Goal: Task Accomplishment & Management: Manage account settings

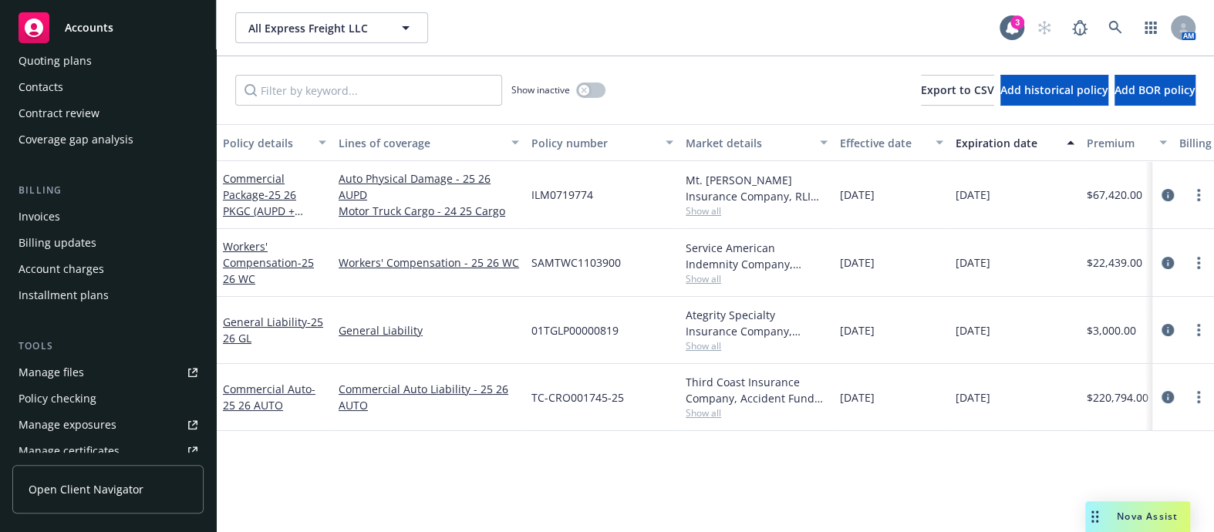
scroll to position [490, 0]
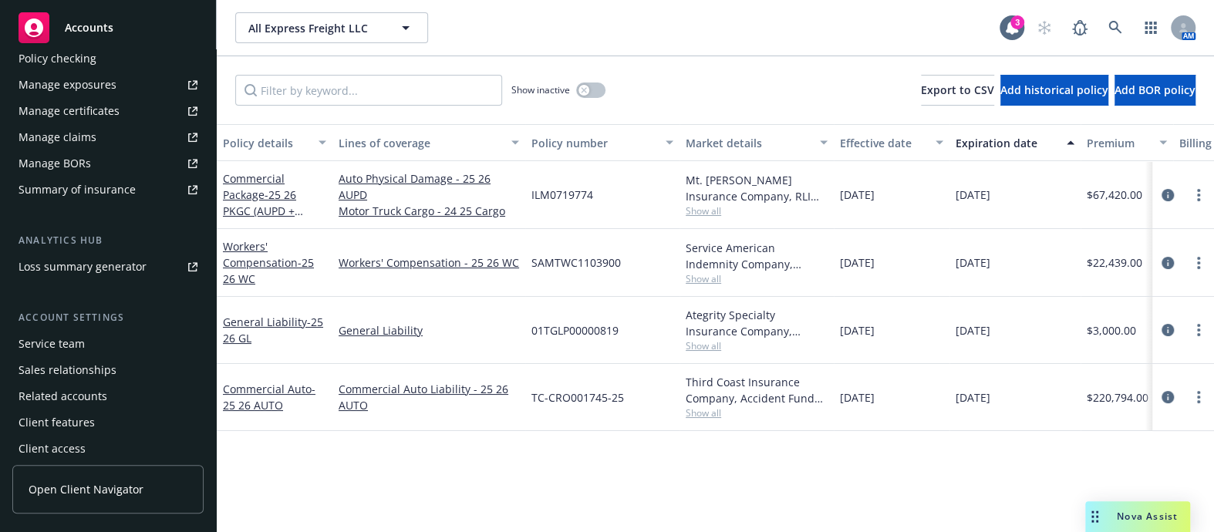
click at [76, 108] on div "Manage certificates" at bounding box center [69, 111] width 101 height 25
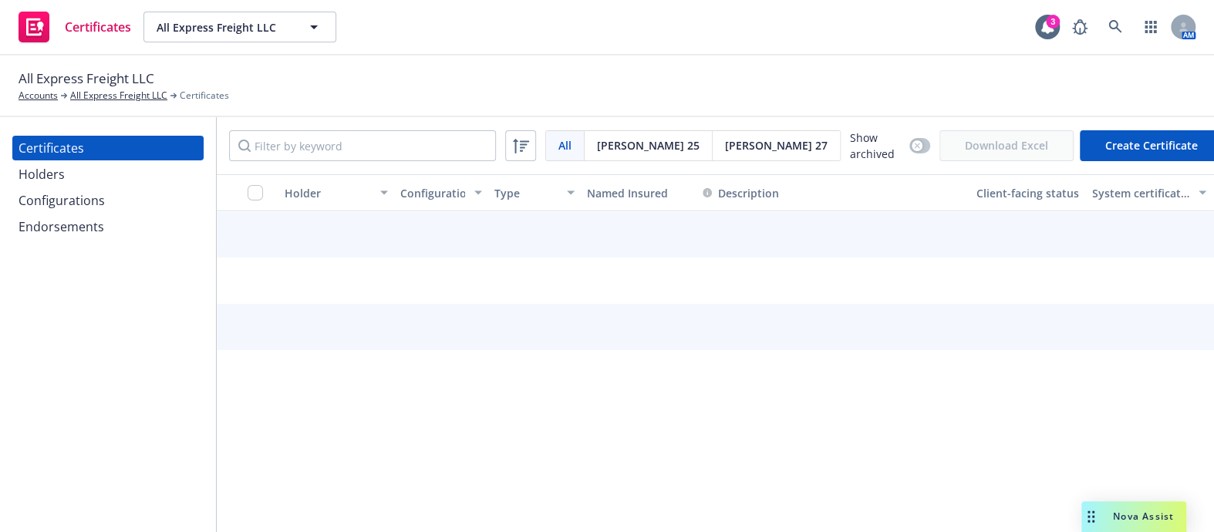
click at [122, 170] on div "Holders" at bounding box center [108, 174] width 179 height 25
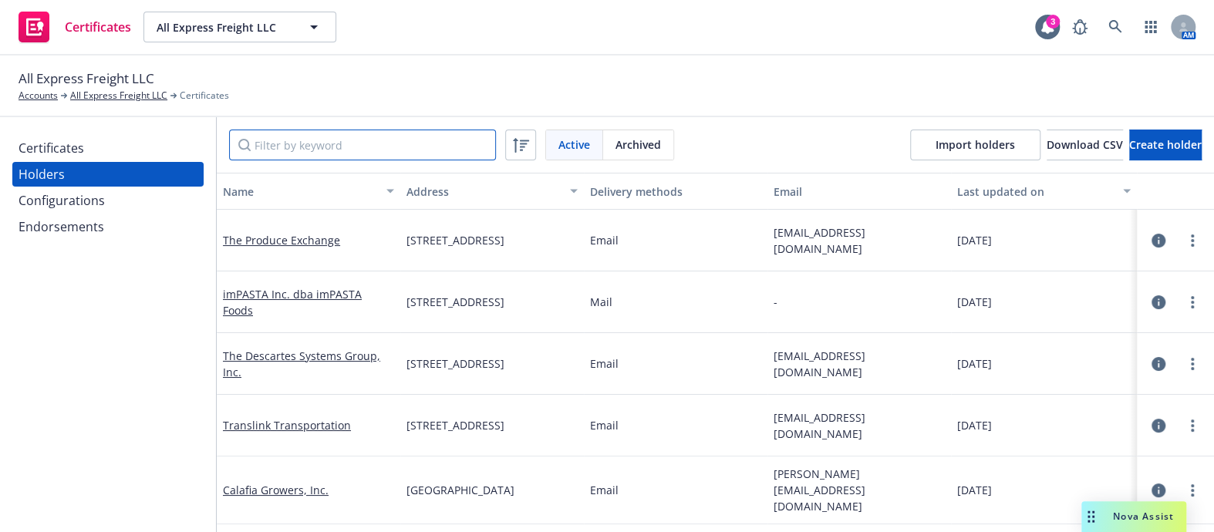
click at [285, 144] on input "Filter by keyword" at bounding box center [362, 145] width 267 height 31
paste input "[PERSON_NAME] Farms, Inc."
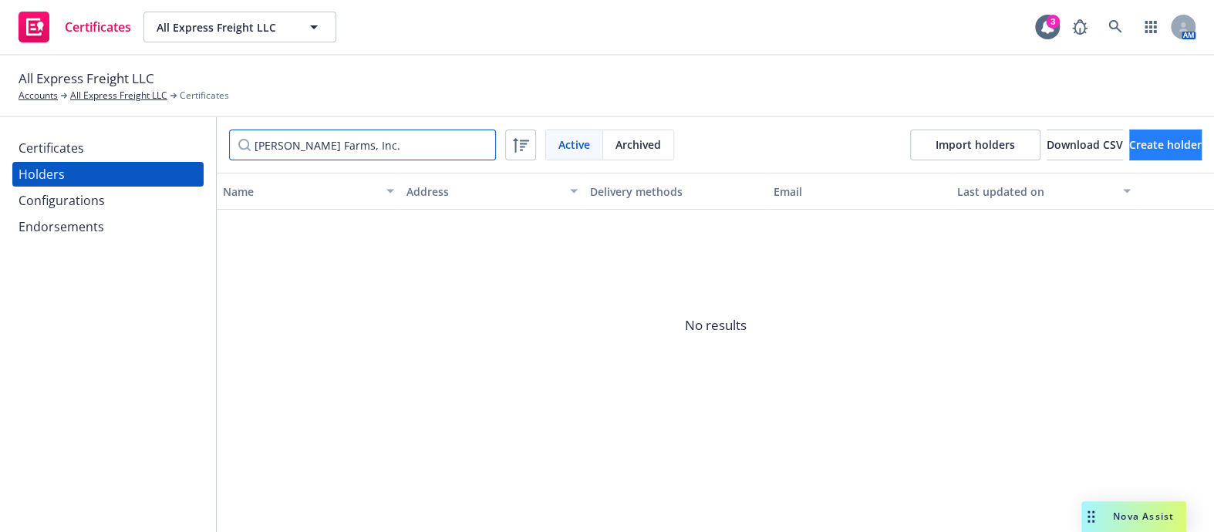
type input "[PERSON_NAME] Farms, Inc."
click at [1129, 144] on button "Create holder" at bounding box center [1165, 145] width 72 height 31
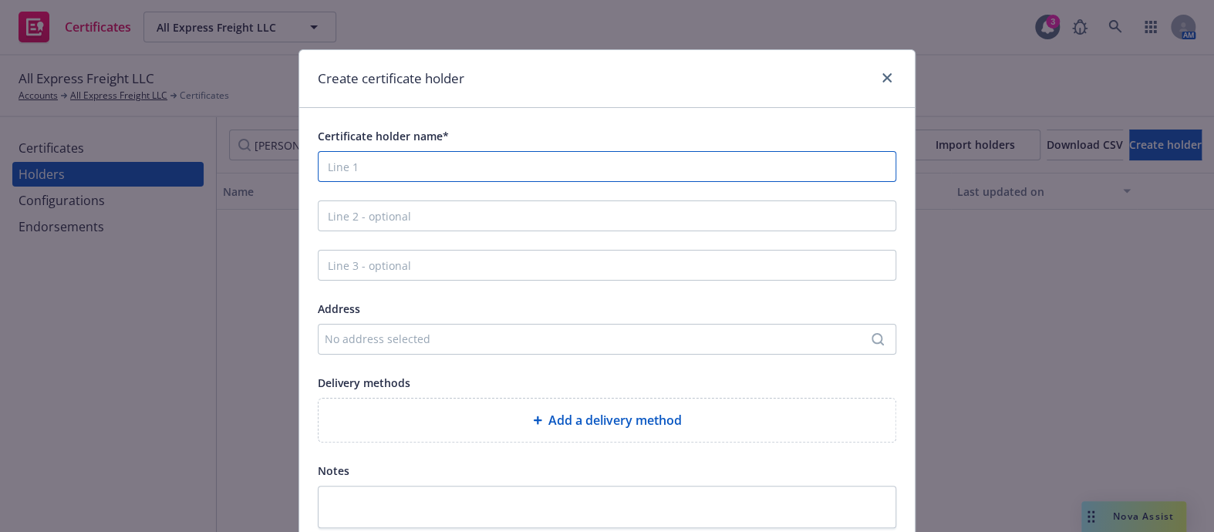
click at [372, 180] on input "Certificate holder name*" at bounding box center [607, 166] width 578 height 31
paste input "[PERSON_NAME] Farms, Inc."
type input "[PERSON_NAME] Farms, Inc."
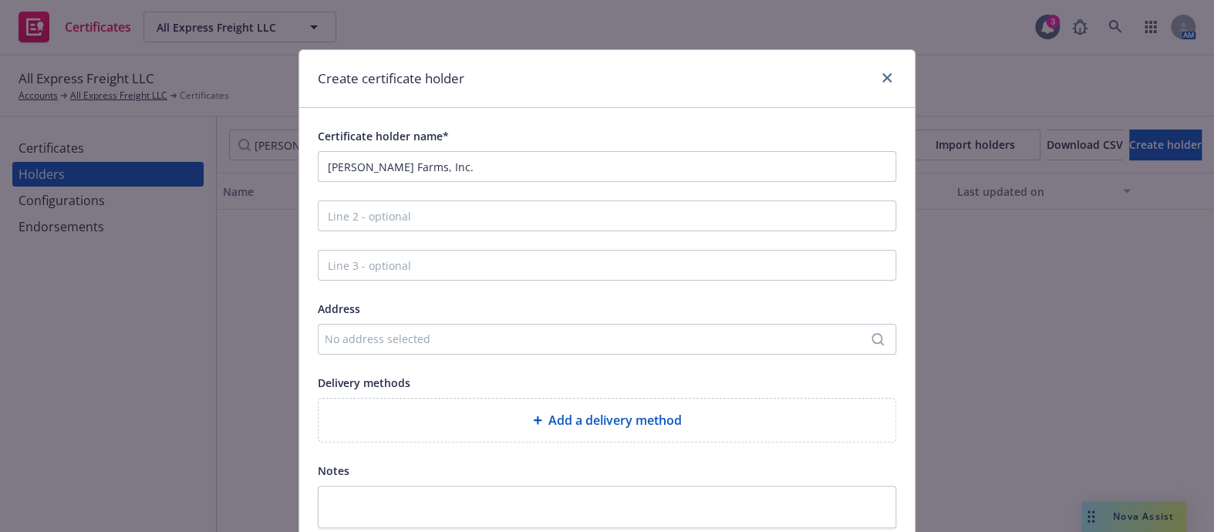
click at [354, 332] on div "No address selected" at bounding box center [599, 339] width 549 height 16
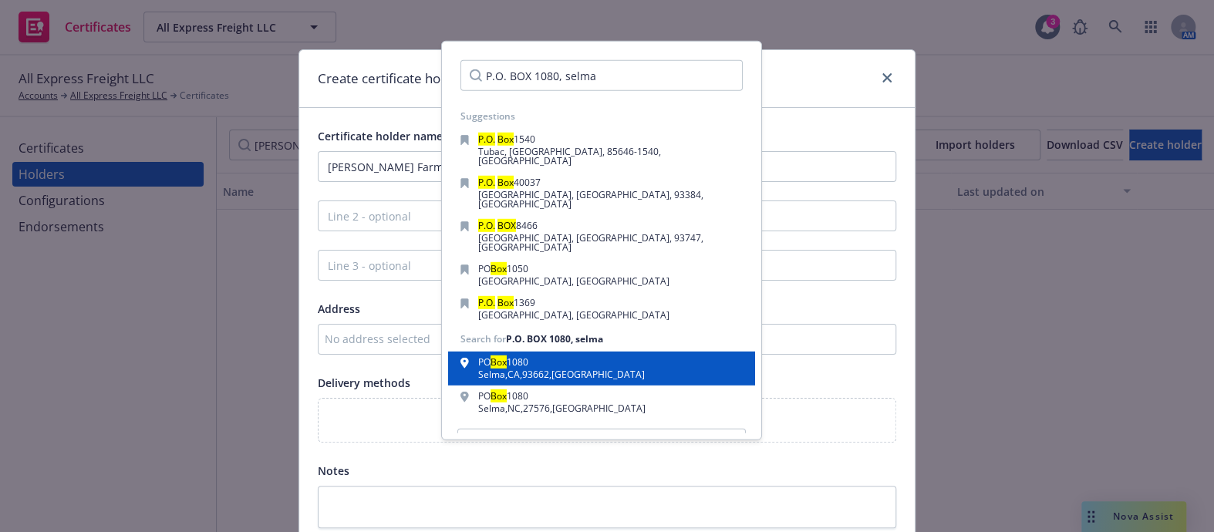
type input "P.O. BOX 1080, selma"
click at [513, 370] on div "Selma , CA , 93662 , USA" at bounding box center [561, 374] width 167 height 9
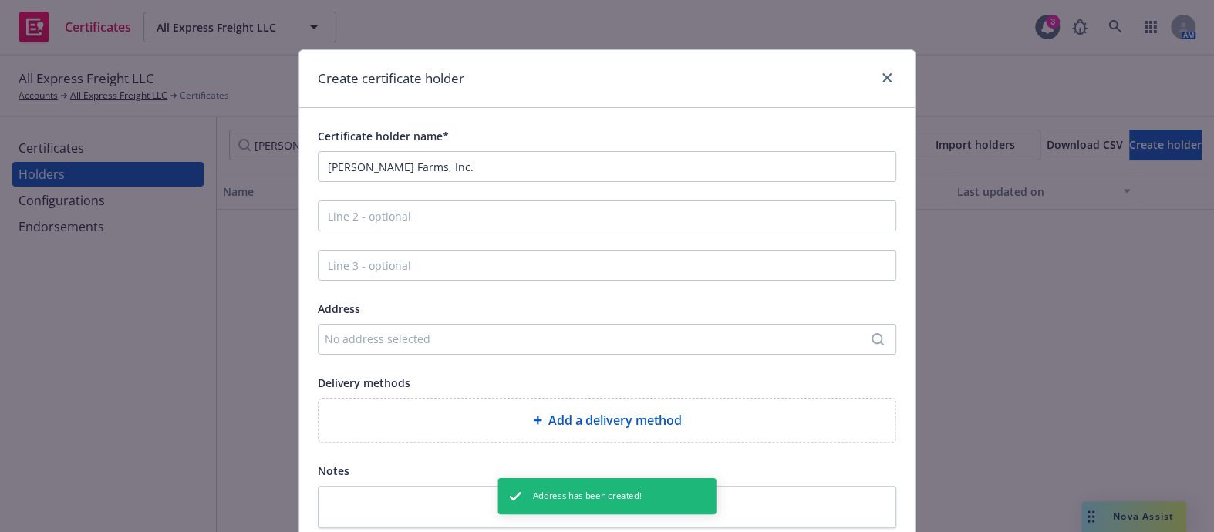
click at [521, 413] on div "Add a delivery method" at bounding box center [607, 420] width 552 height 19
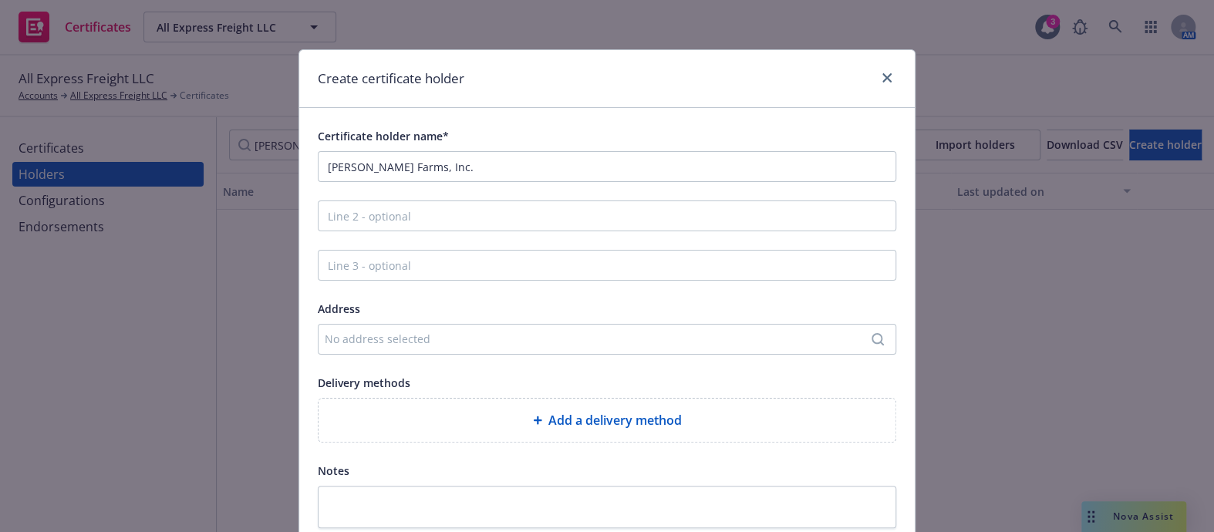
select select "EMAIL"
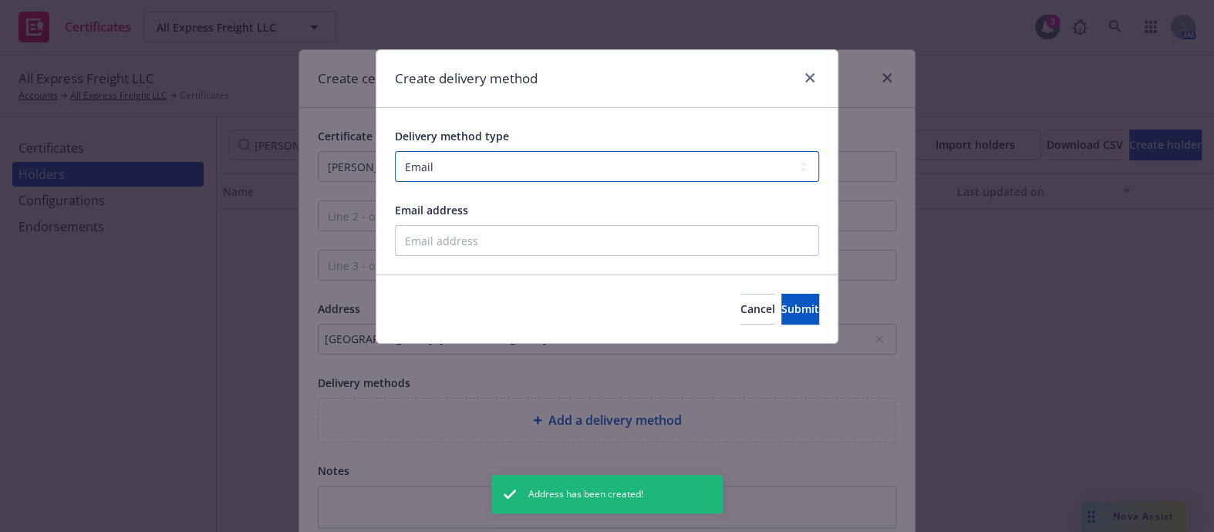
drag, startPoint x: 476, startPoint y: 160, endPoint x: 473, endPoint y: 180, distance: 20.3
click at [476, 160] on select "Select delivery method type Email Mail Fax Upload to Compliance Website" at bounding box center [607, 166] width 424 height 31
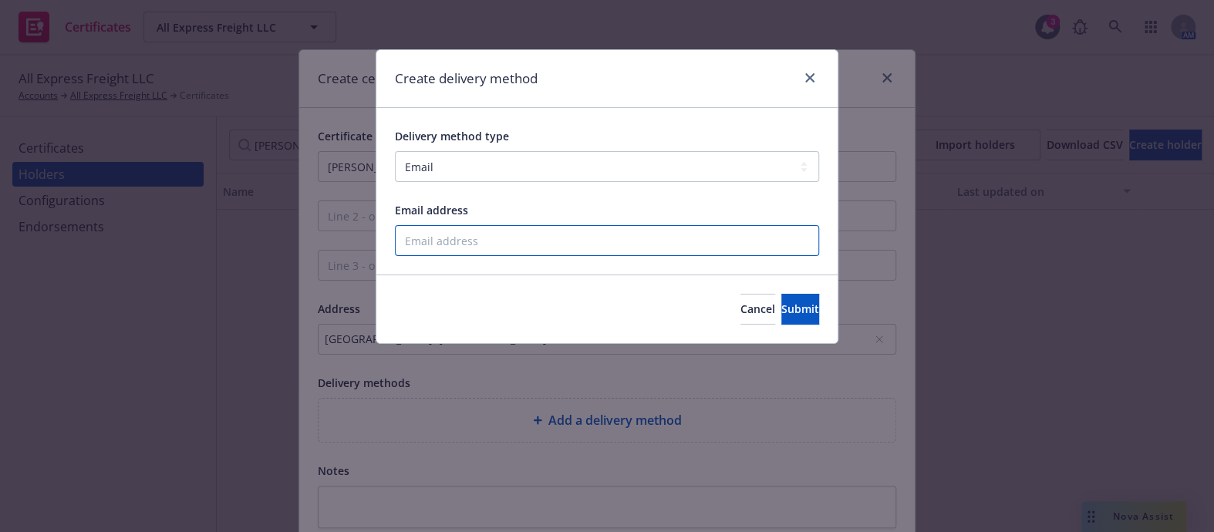
click at [443, 234] on input "Email address" at bounding box center [607, 240] width 424 height 31
paste input "julian@irigoyenfarms.com"
type input "julian@irigoyenfarms.com"
drag, startPoint x: 793, startPoint y: 308, endPoint x: 783, endPoint y: 302, distance: 11.1
click at [792, 308] on span "Submit" at bounding box center [800, 309] width 38 height 15
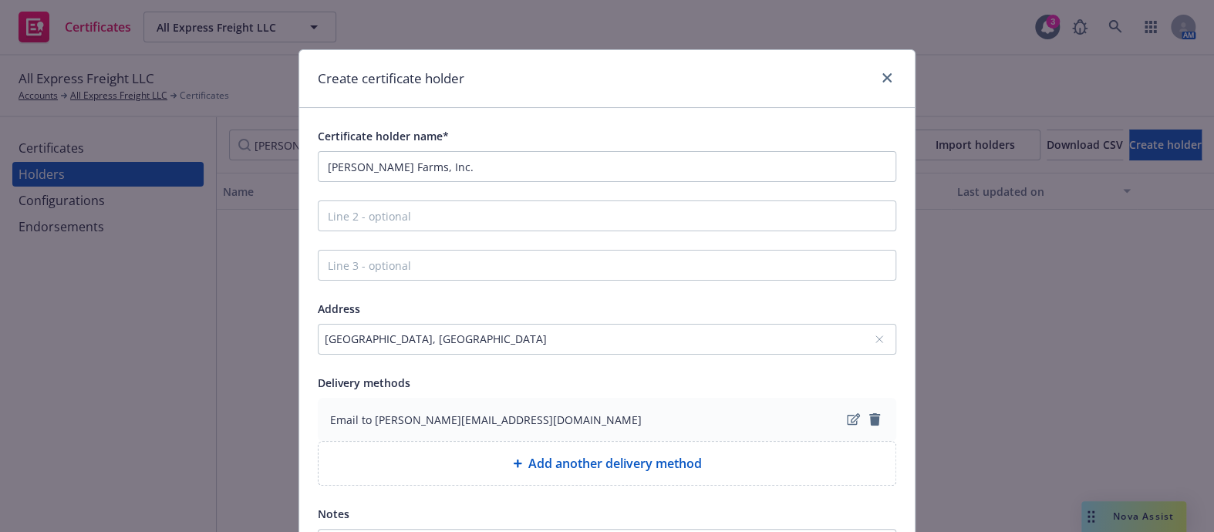
click at [498, 457] on div "Add another delivery method" at bounding box center [607, 463] width 552 height 19
select select "EMAIL"
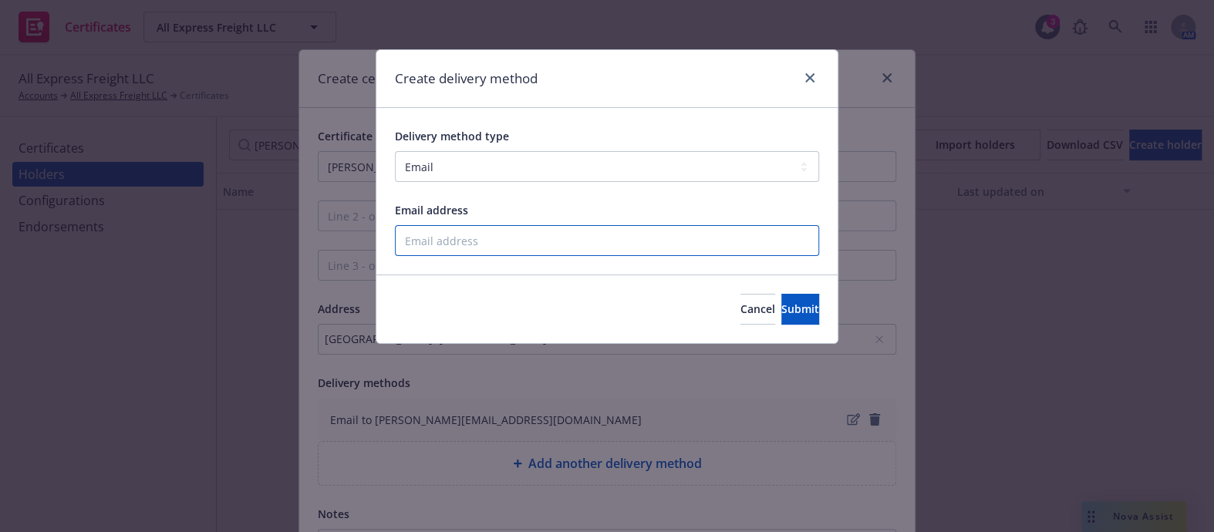
click at [449, 233] on input "Email address" at bounding box center [607, 240] width 424 height 31
paste input "dennis@irigoyenfarms.com"
type input "dennis@irigoyenfarms.com"
click at [781, 321] on button "Submit" at bounding box center [800, 309] width 38 height 31
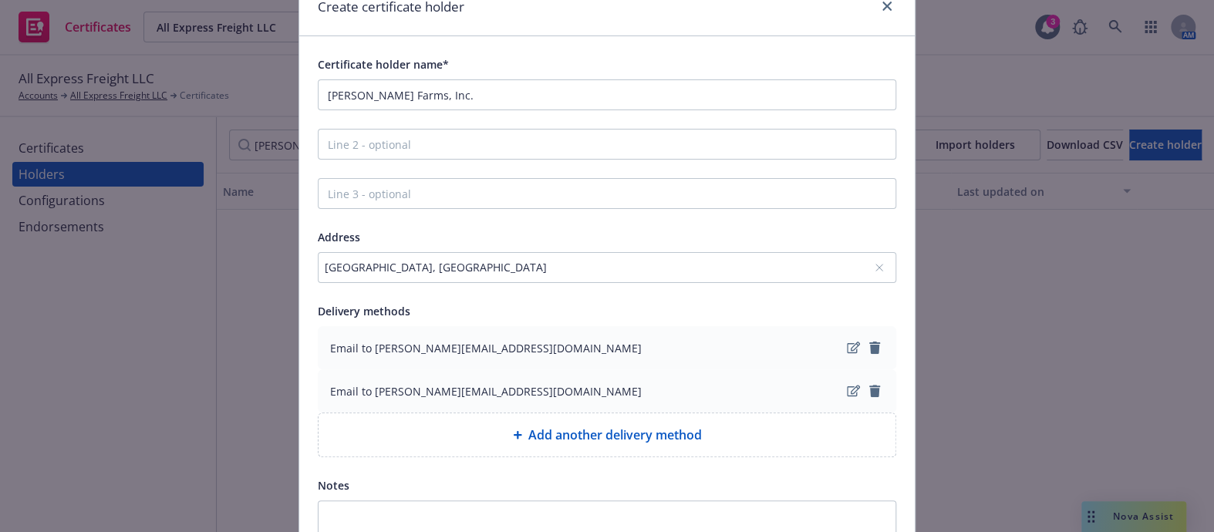
scroll to position [140, 0]
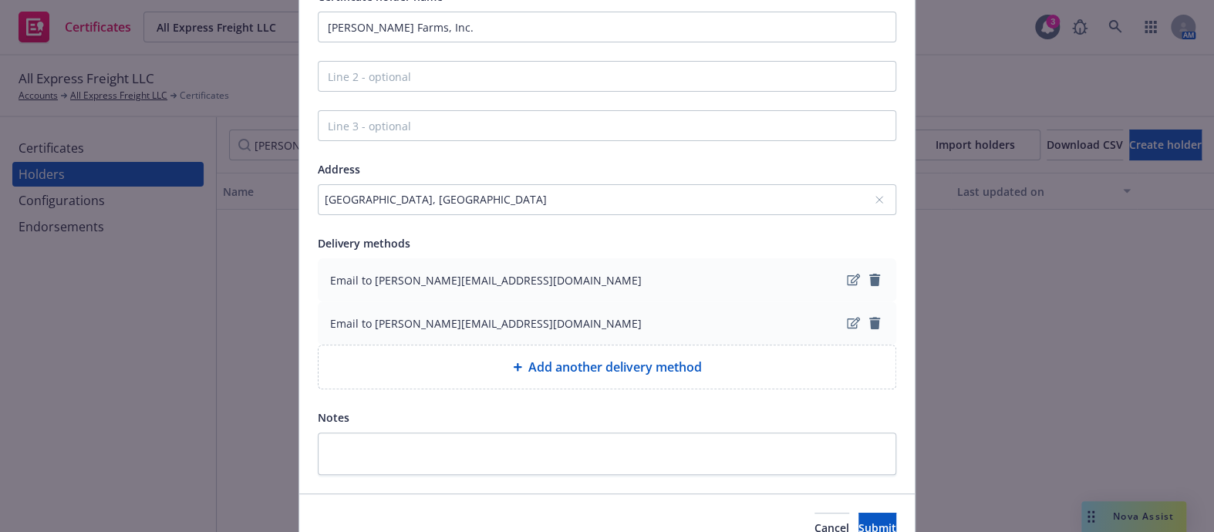
click at [504, 377] on div "Add another delivery method" at bounding box center [606, 366] width 577 height 43
select select "EMAIL"
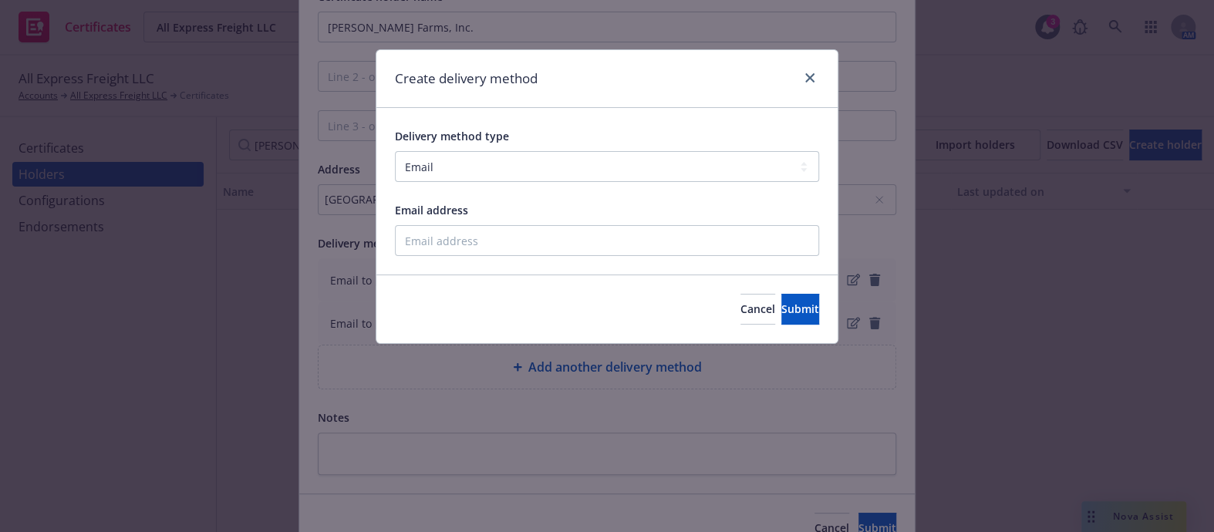
click at [426, 220] on div "Email address" at bounding box center [607, 229] width 424 height 56
click at [440, 231] on input "Email address" at bounding box center [607, 240] width 424 height 31
paste input "mike@irigoyenfarms.com"
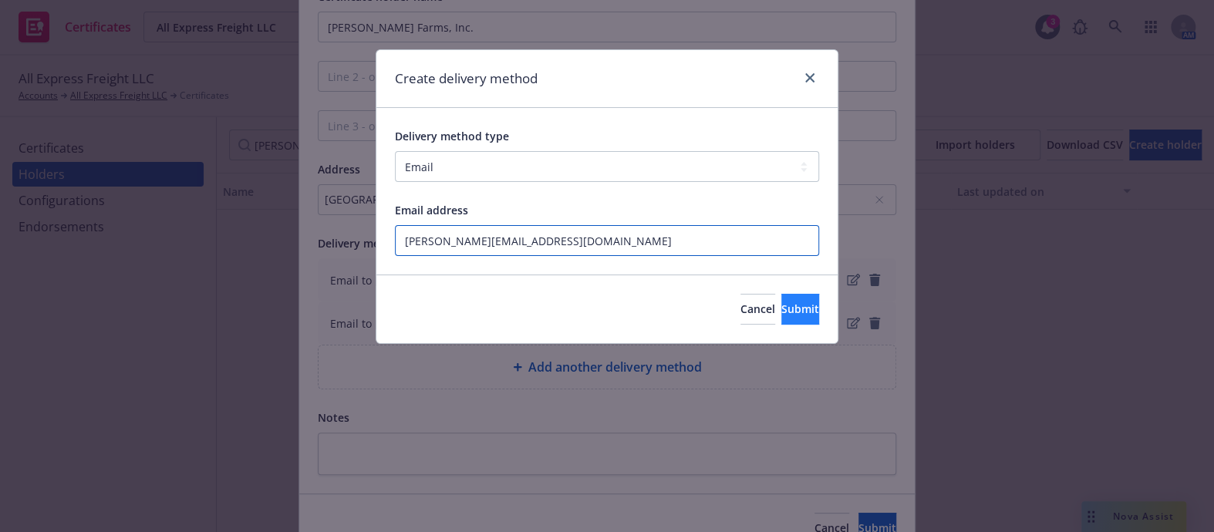
type input "mike@irigoyenfarms.com"
click at [781, 302] on span "Submit" at bounding box center [800, 309] width 38 height 15
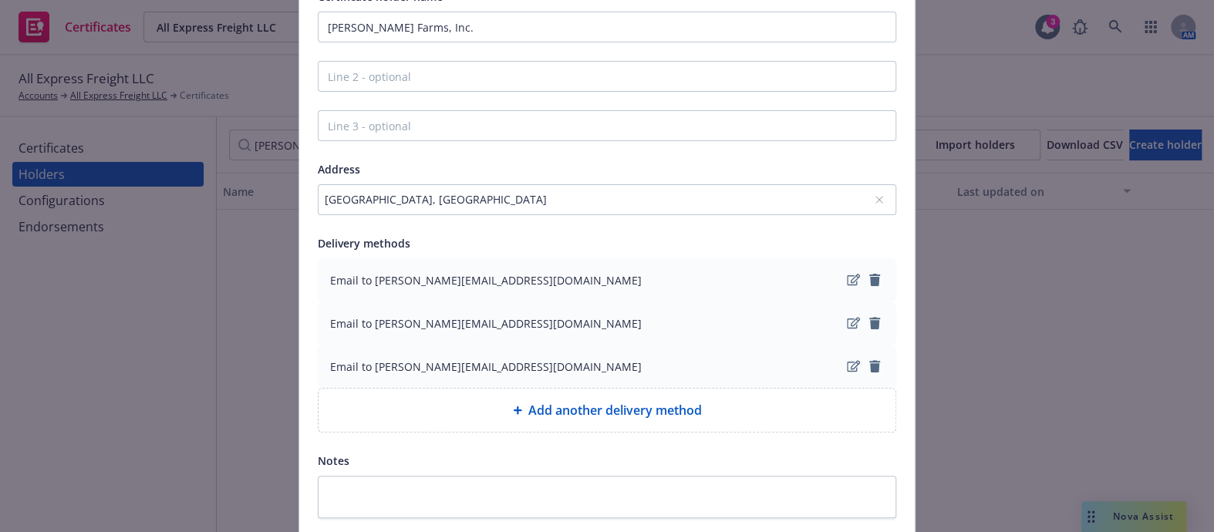
click at [443, 405] on div "Add another delivery method" at bounding box center [607, 410] width 552 height 19
select select "EMAIL"
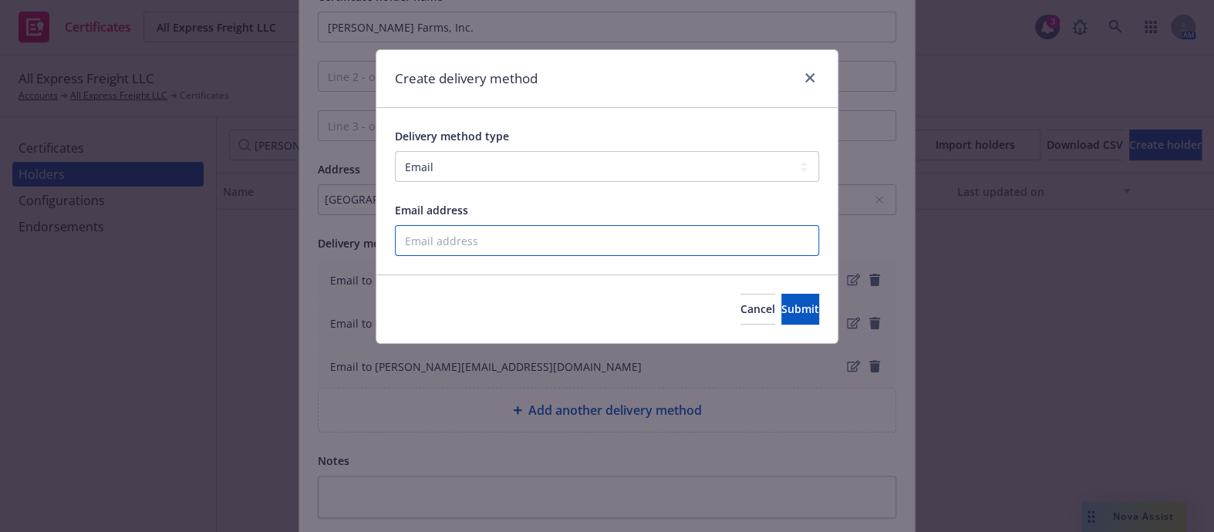
click at [446, 237] on input "Email address" at bounding box center [607, 240] width 424 height 31
paste input "tanner@irigoyenfarms.com"
type input "tanner@irigoyenfarms.com"
click at [781, 312] on span "Submit" at bounding box center [800, 309] width 38 height 15
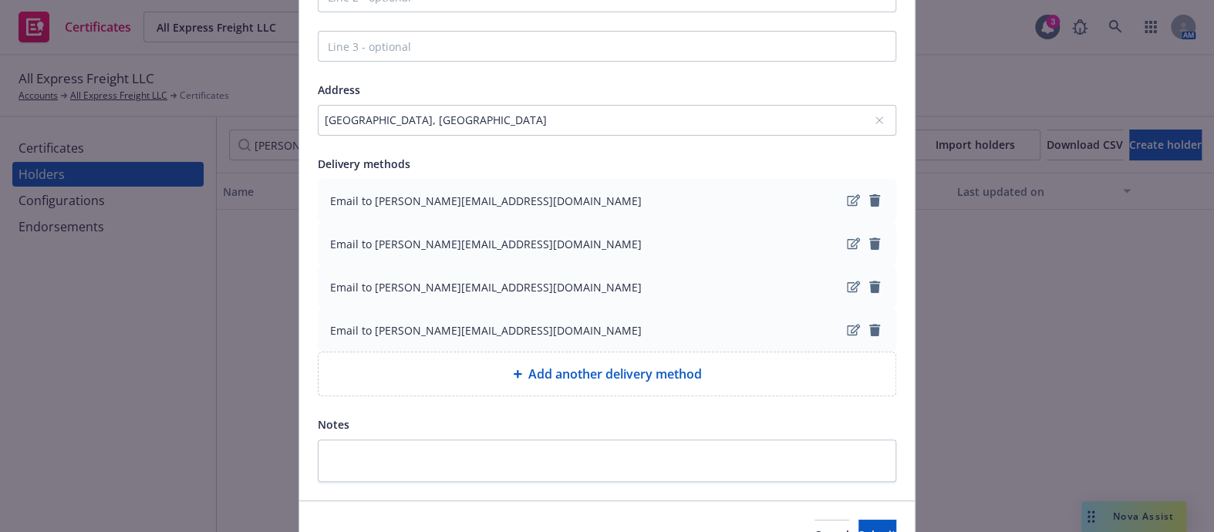
scroll to position [305, 0]
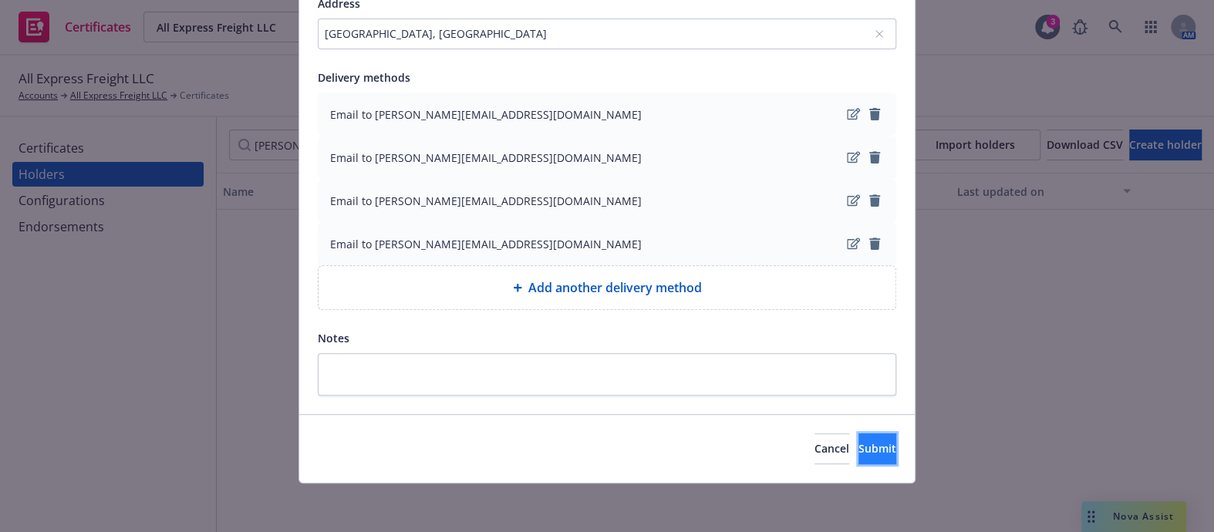
click at [858, 460] on button "Submit" at bounding box center [877, 448] width 38 height 31
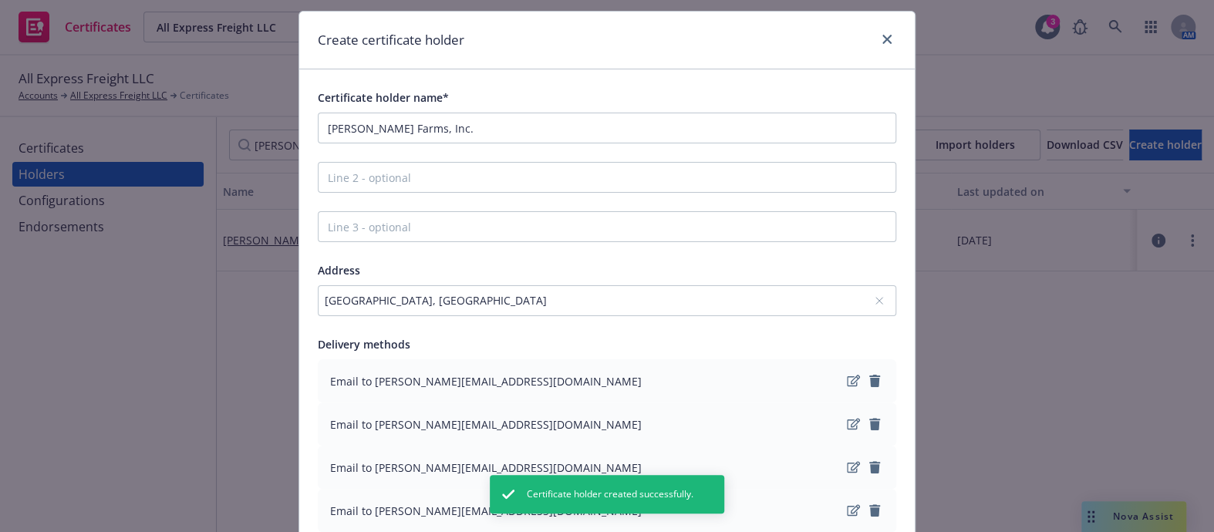
scroll to position [0, 0]
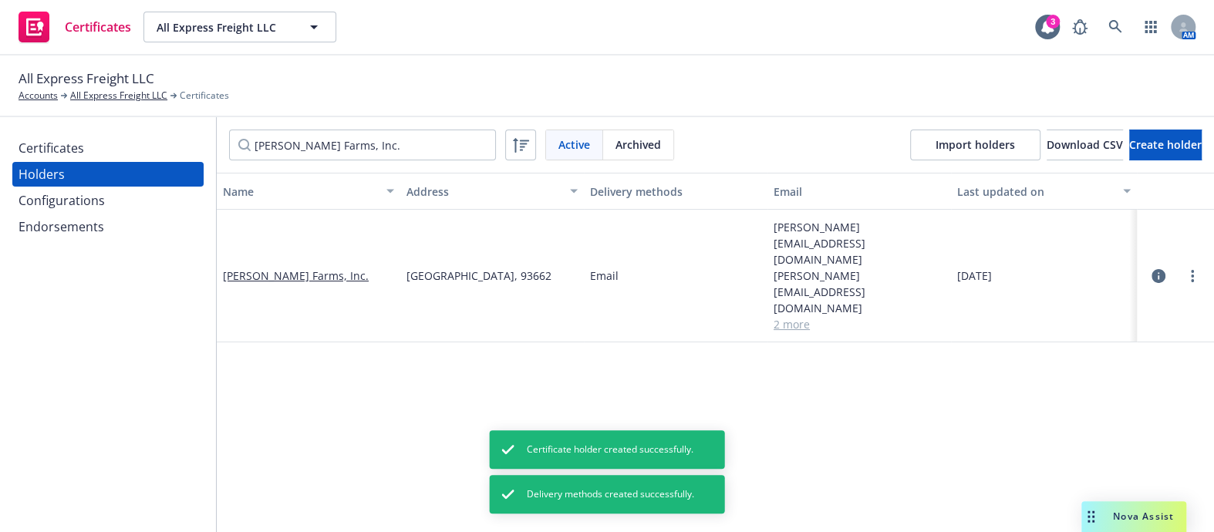
click at [69, 145] on div "Certificates" at bounding box center [52, 148] width 66 height 25
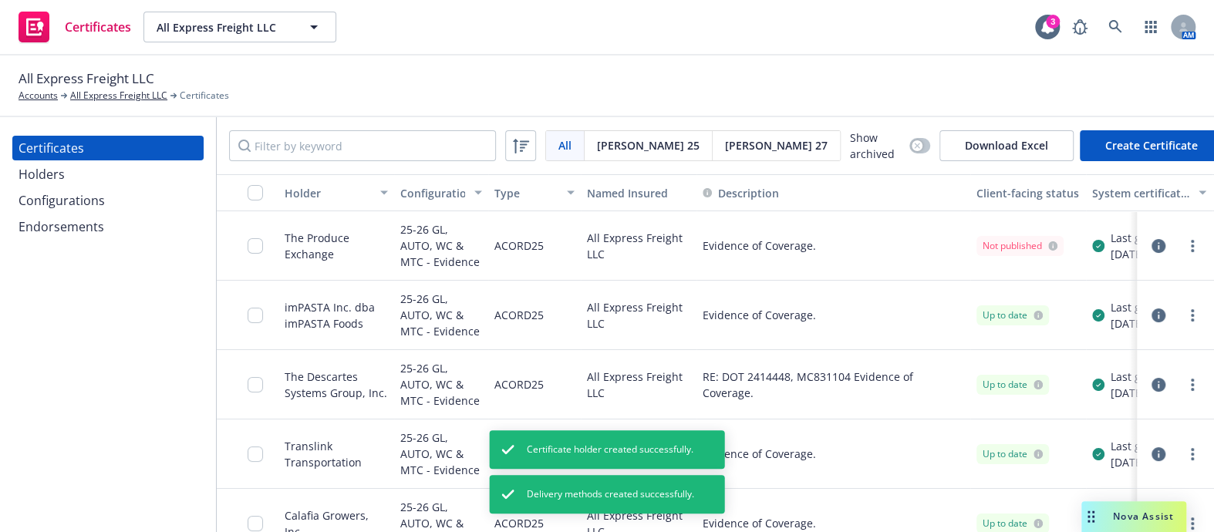
click at [1118, 143] on button "Create Certificate" at bounding box center [1151, 145] width 143 height 31
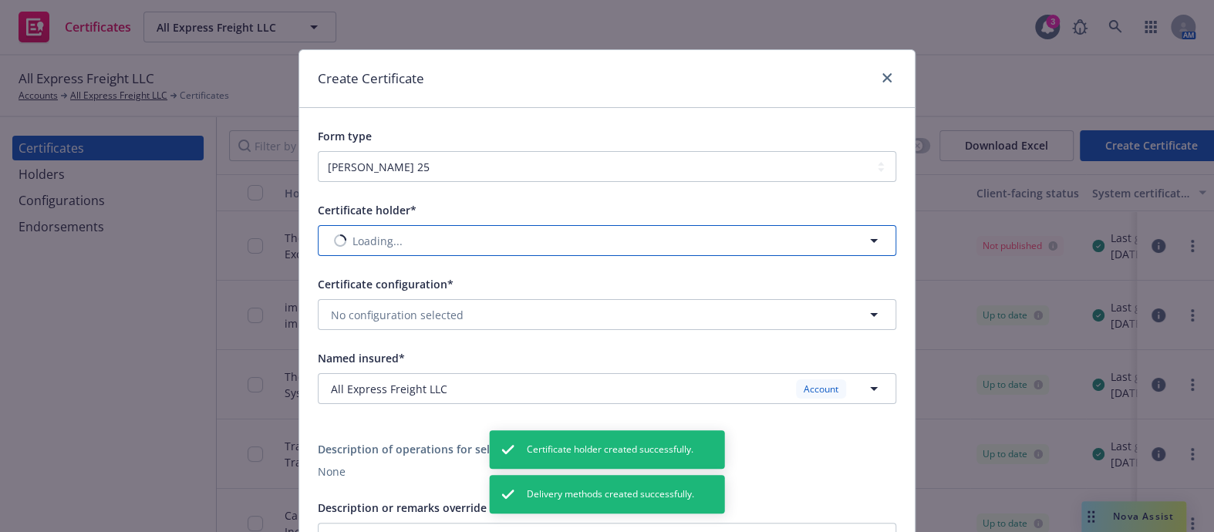
click at [390, 242] on div "Certificate holder* Loading... Certificate configuration* No configuration sele…" at bounding box center [606, 443] width 615 height 522
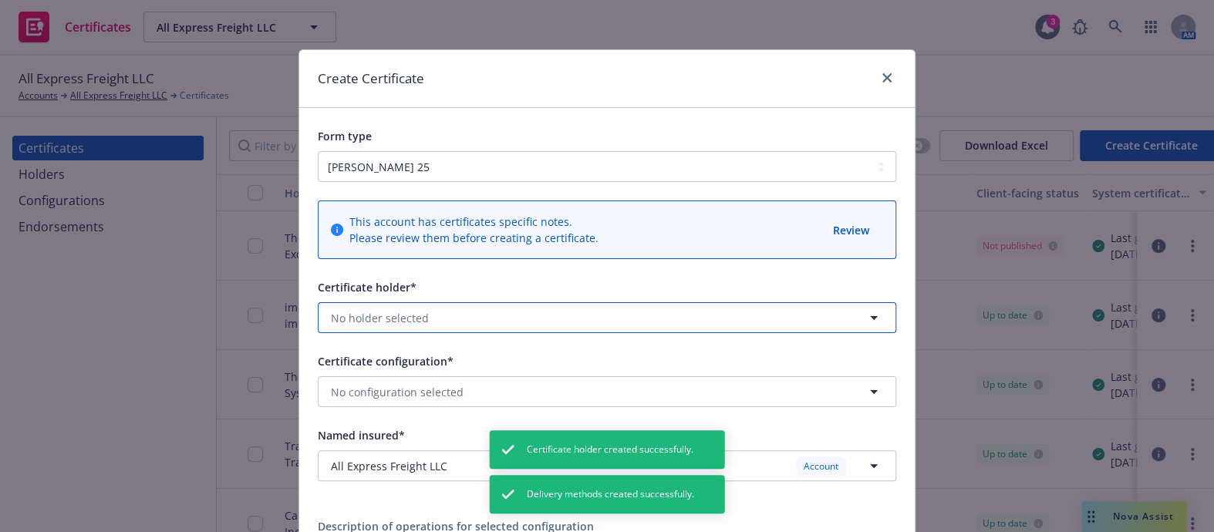
drag, startPoint x: 376, startPoint y: 317, endPoint x: 376, endPoint y: 293, distance: 23.9
click at [377, 317] on span "No holder selected" at bounding box center [380, 318] width 98 height 16
type input "iri"
drag, startPoint x: 376, startPoint y: 293, endPoint x: 366, endPoint y: 316, distance: 25.5
click at [363, 316] on span "No holder selected" at bounding box center [380, 318] width 98 height 16
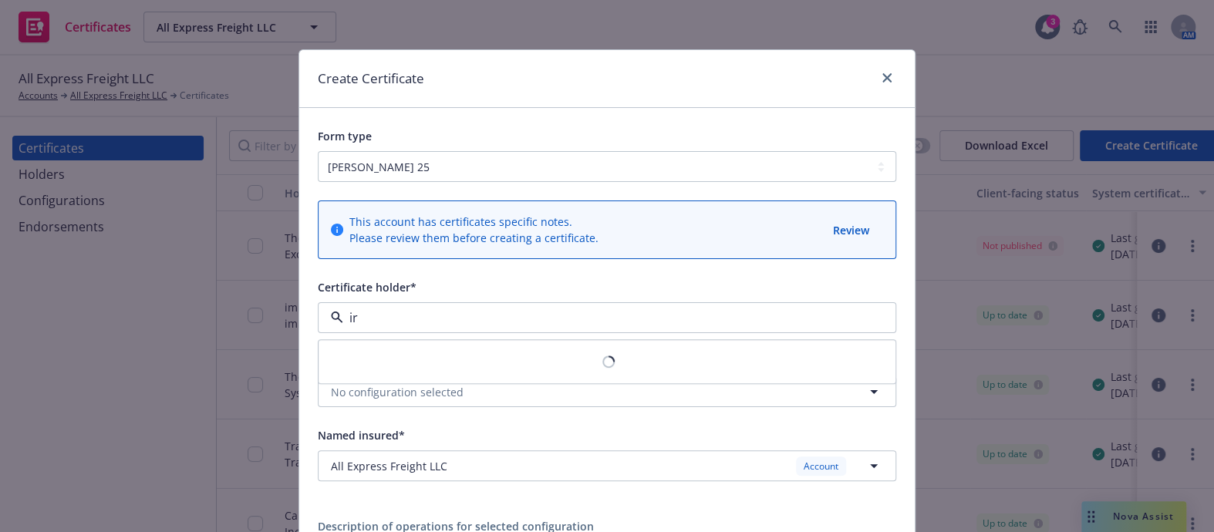
type input "iri"
click at [406, 371] on span "PO Box 1080, Selma, CA, 93662, USA" at bounding box center [446, 378] width 222 height 16
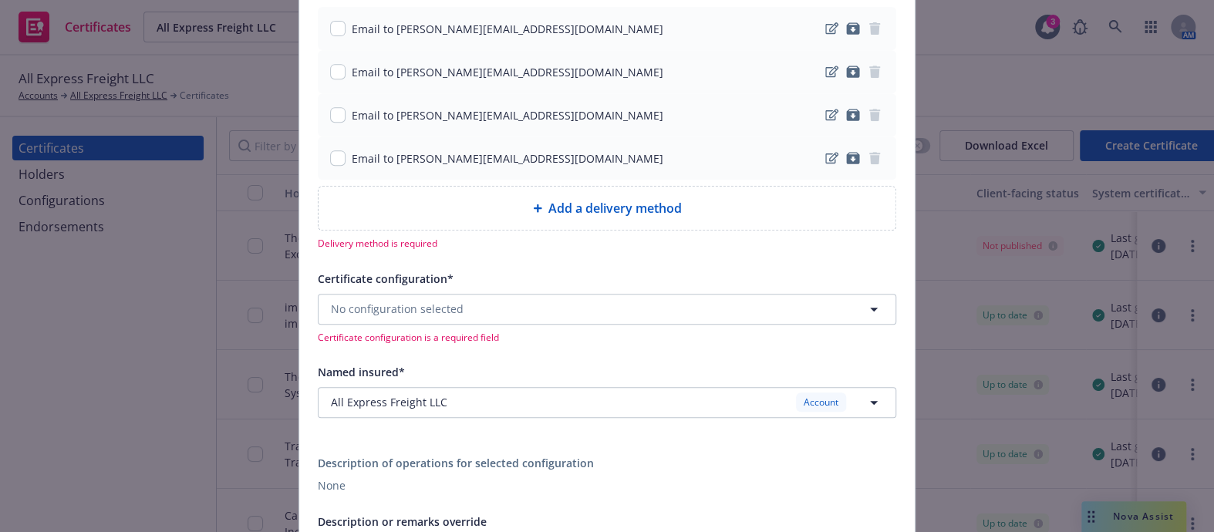
scroll to position [210, 0]
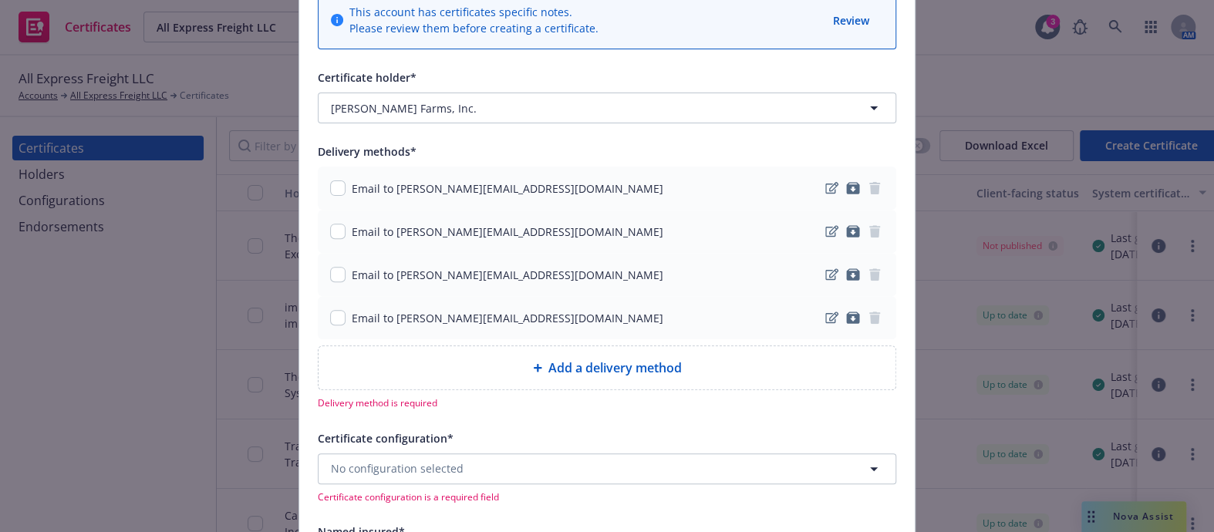
click at [344, 179] on div "Email to tanner@irigoyenfarms.com" at bounding box center [607, 188] width 554 height 19
click at [332, 187] on input "checkbox" at bounding box center [337, 187] width 15 height 15
checkbox input "true"
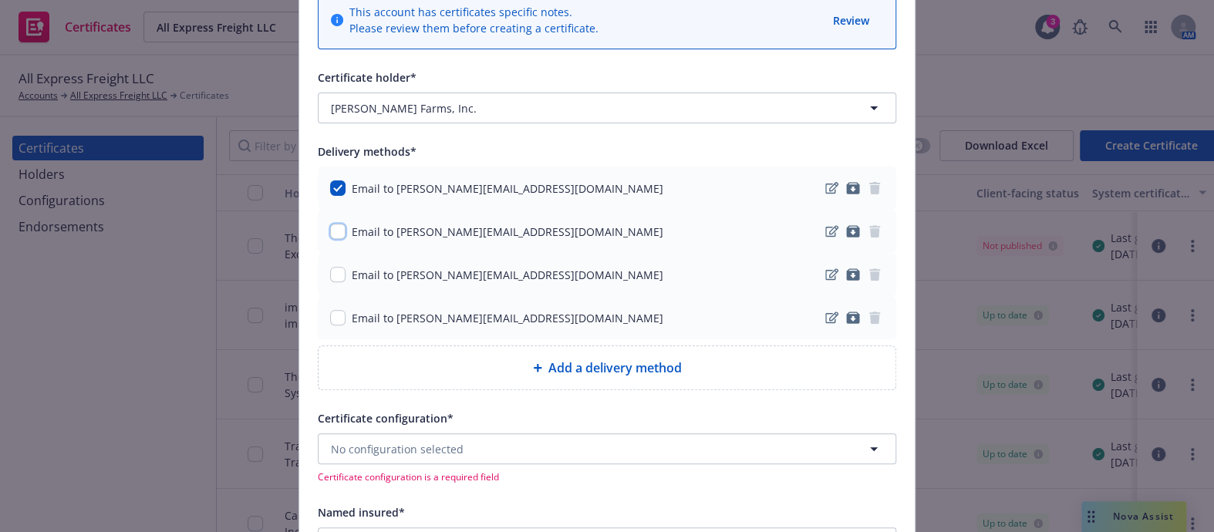
click at [336, 231] on input "checkbox" at bounding box center [337, 231] width 15 height 15
checkbox input "true"
click at [335, 271] on input "checkbox" at bounding box center [337, 274] width 15 height 15
checkbox input "true"
click at [331, 311] on input "checkbox" at bounding box center [337, 317] width 15 height 15
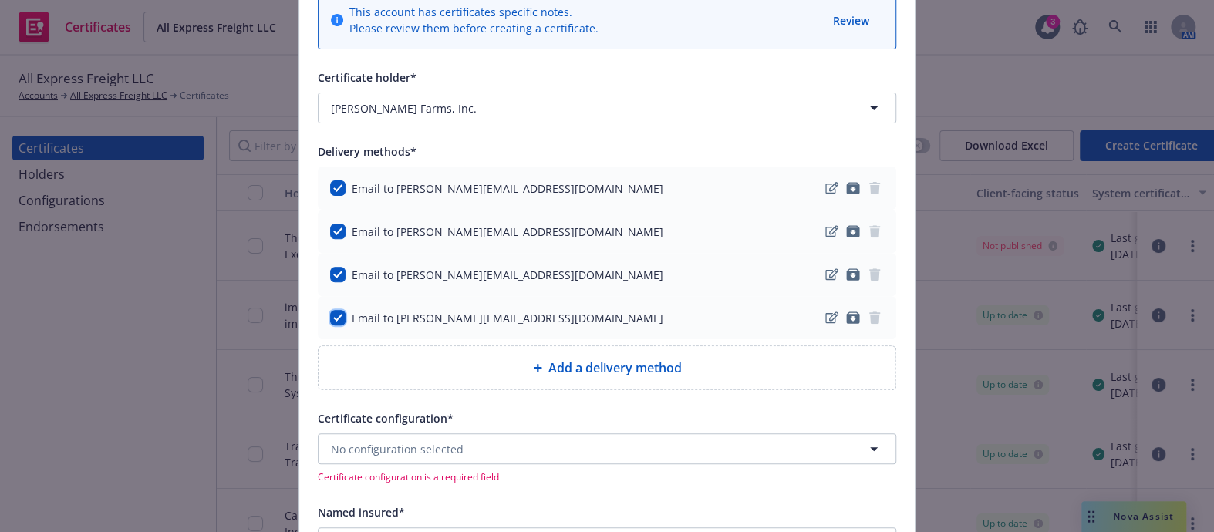
checkbox input "true"
click at [393, 433] on button "No configuration selected" at bounding box center [607, 448] width 578 height 31
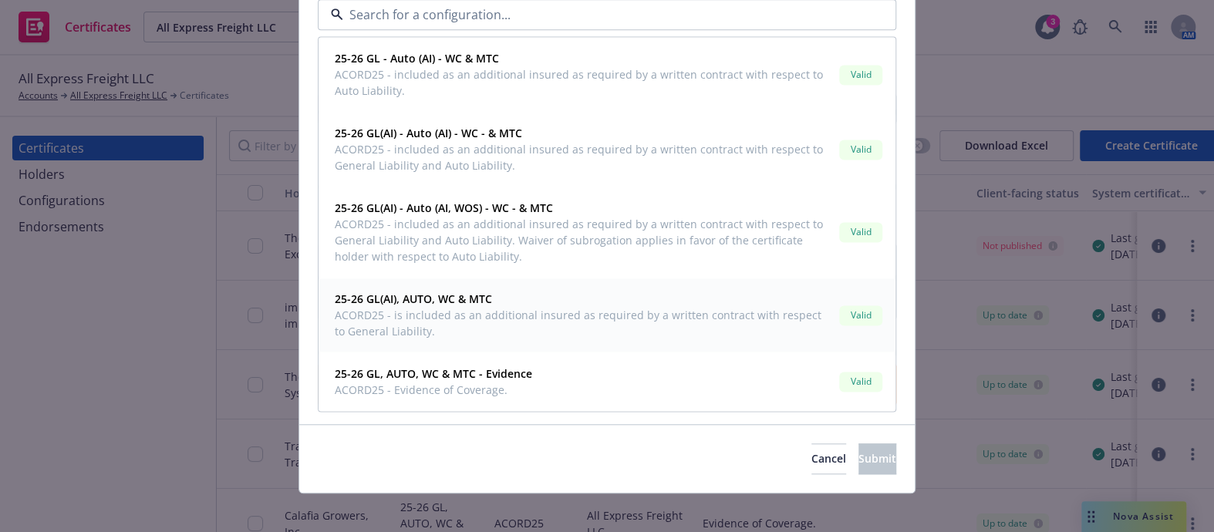
scroll to position [653, 0]
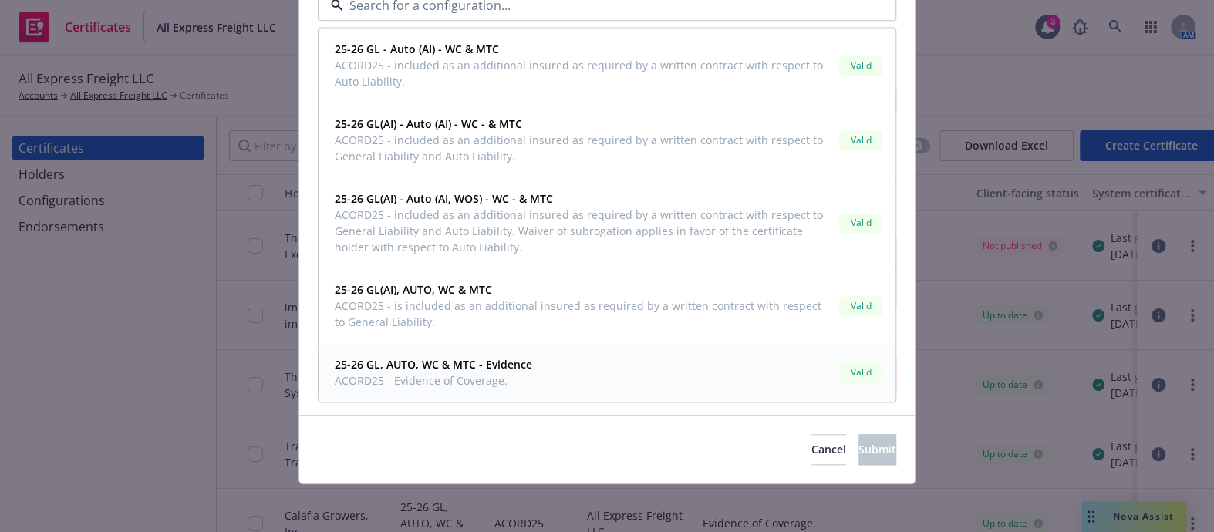
click at [477, 369] on strong "25-26 GL, AUTO, WC & MTC - Evidence" at bounding box center [433, 365] width 197 height 15
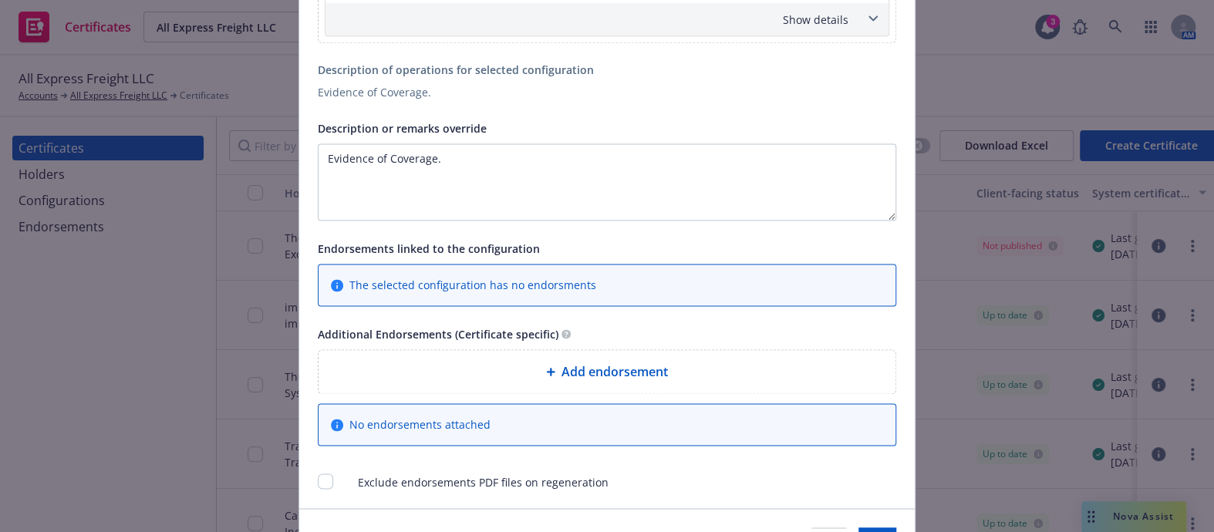
scroll to position [1262, 0]
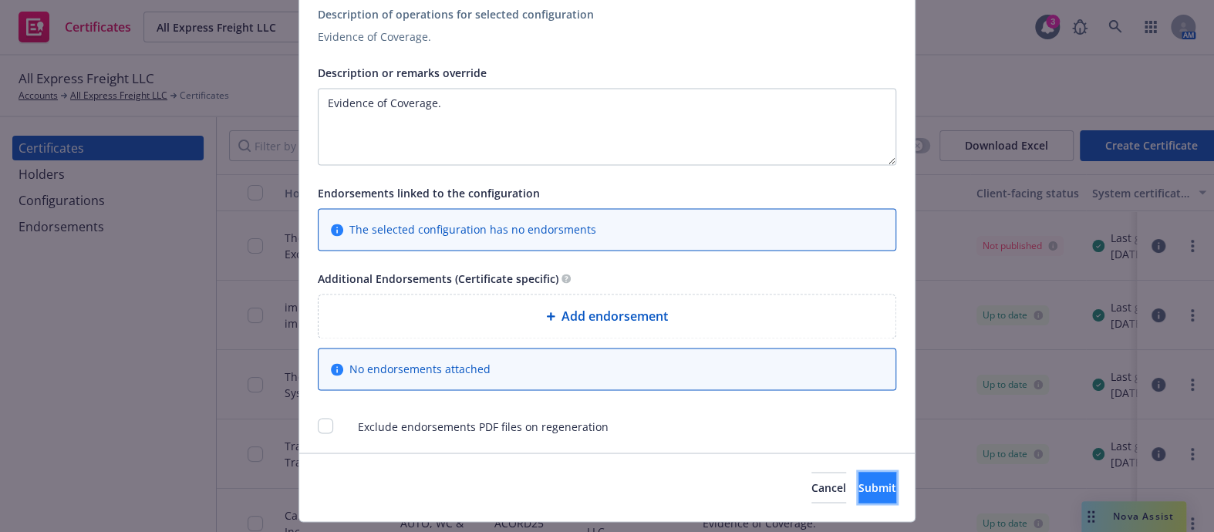
click at [858, 478] on button "Submit" at bounding box center [877, 487] width 38 height 31
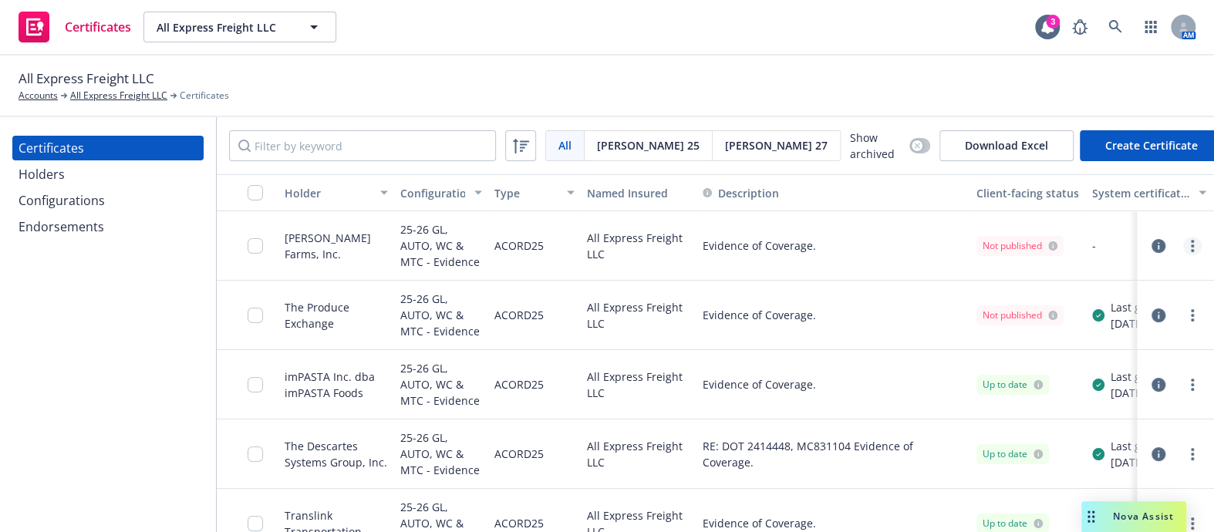
click at [1183, 244] on link "more" at bounding box center [1192, 246] width 19 height 19
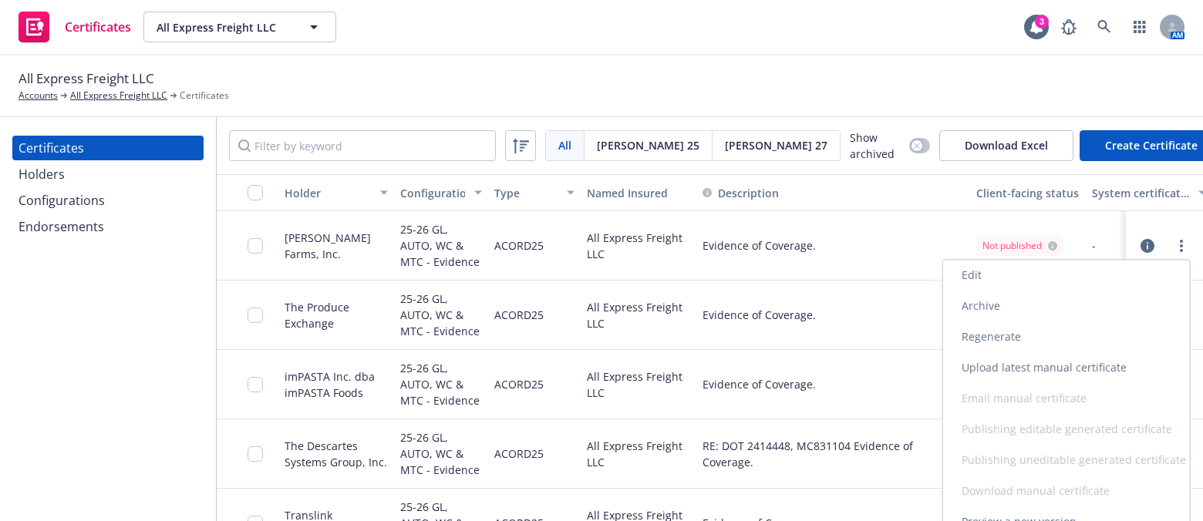
click at [1004, 348] on link "Regenerate" at bounding box center [1066, 337] width 247 height 31
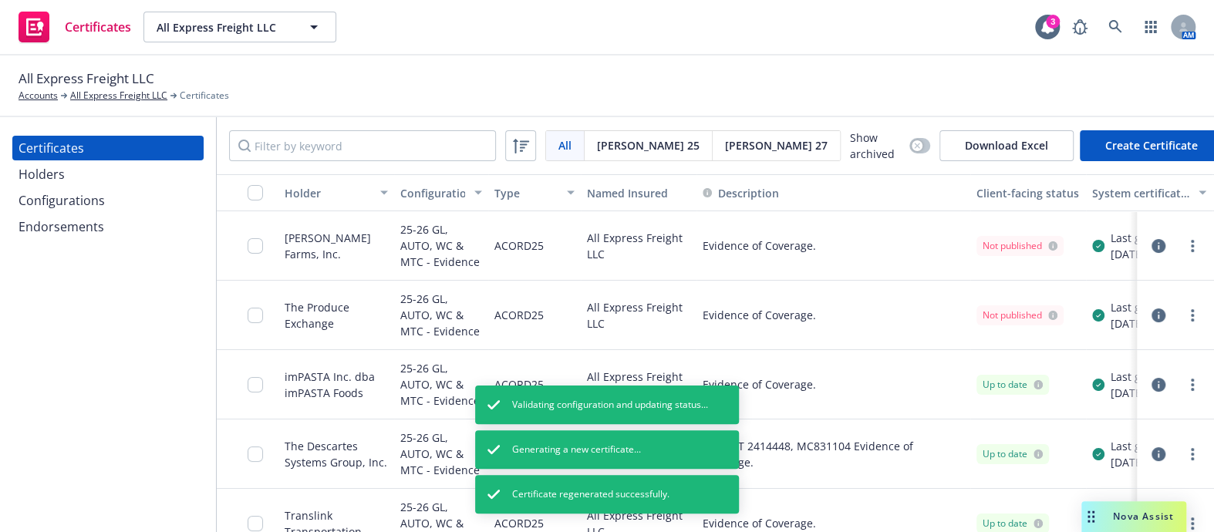
click at [1151, 241] on icon "button" at bounding box center [1158, 246] width 14 height 14
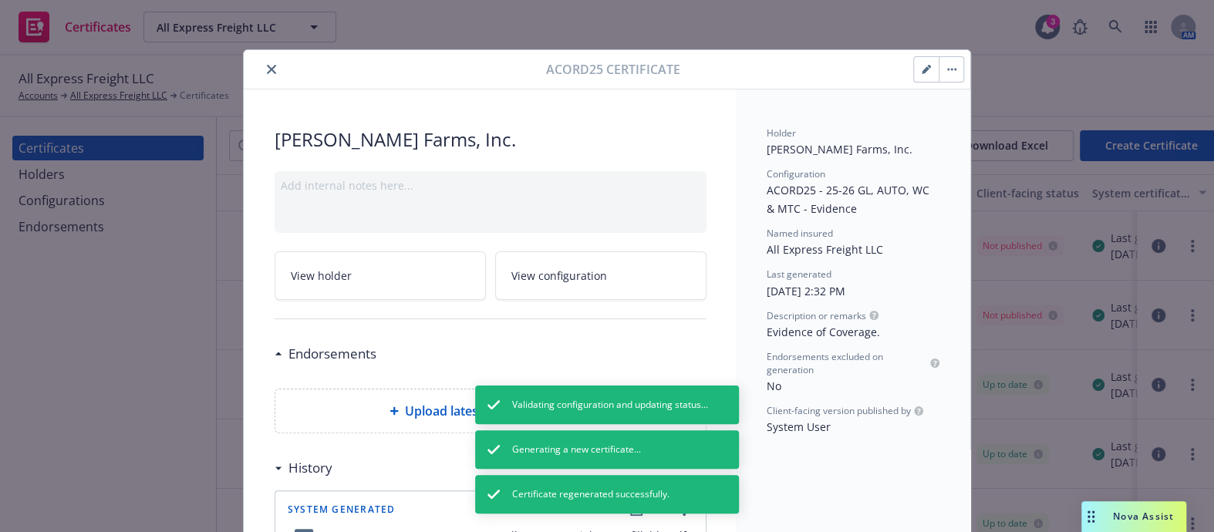
click at [267, 70] on icon "close" at bounding box center [271, 69] width 9 height 9
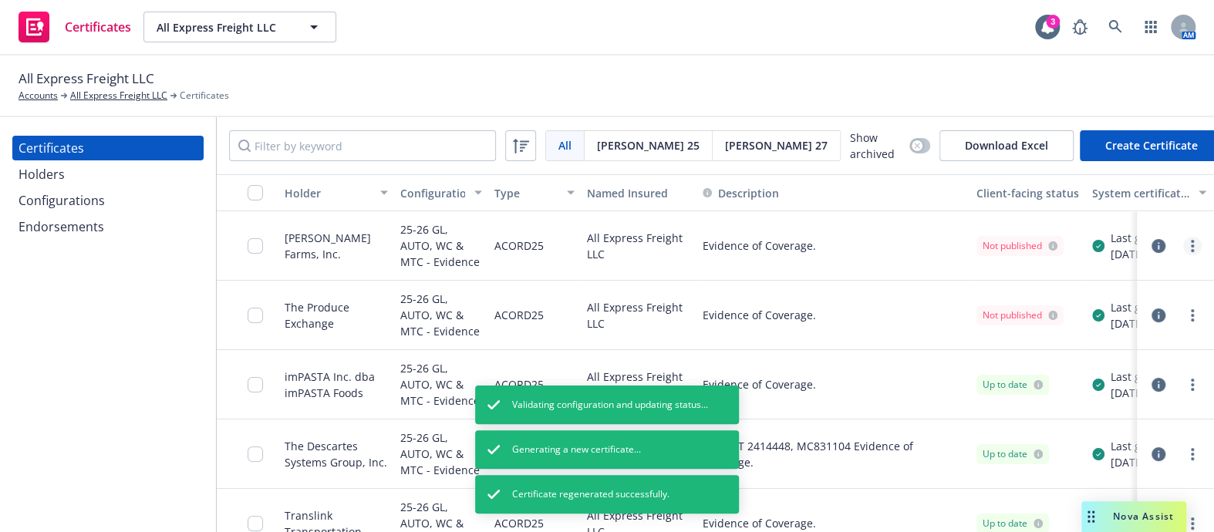
click at [1183, 238] on div at bounding box center [1192, 246] width 19 height 19
click at [1191, 240] on icon "more" at bounding box center [1192, 246] width 3 height 12
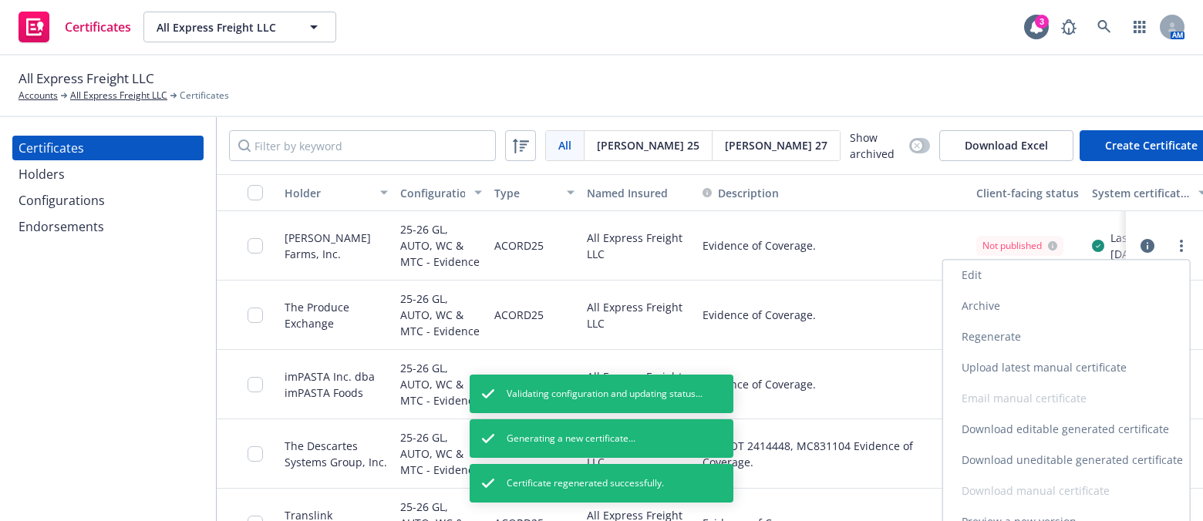
click at [1029, 455] on link "Download uneditable generated certificate" at bounding box center [1066, 460] width 247 height 31
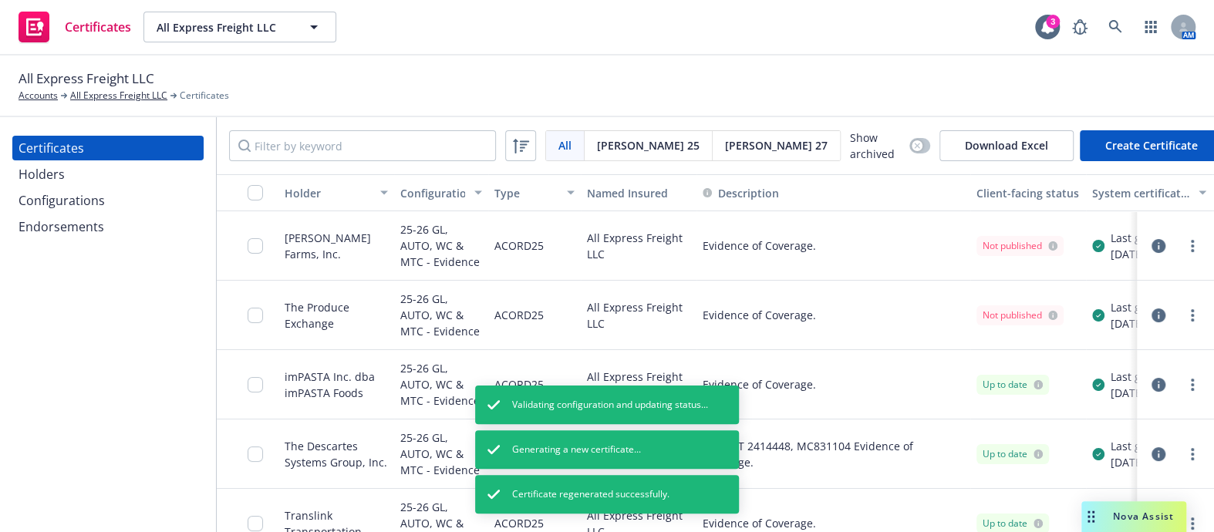
click at [248, 200] on button "button" at bounding box center [248, 192] width 62 height 37
click at [254, 194] on input "checkbox" at bounding box center [255, 192] width 15 height 15
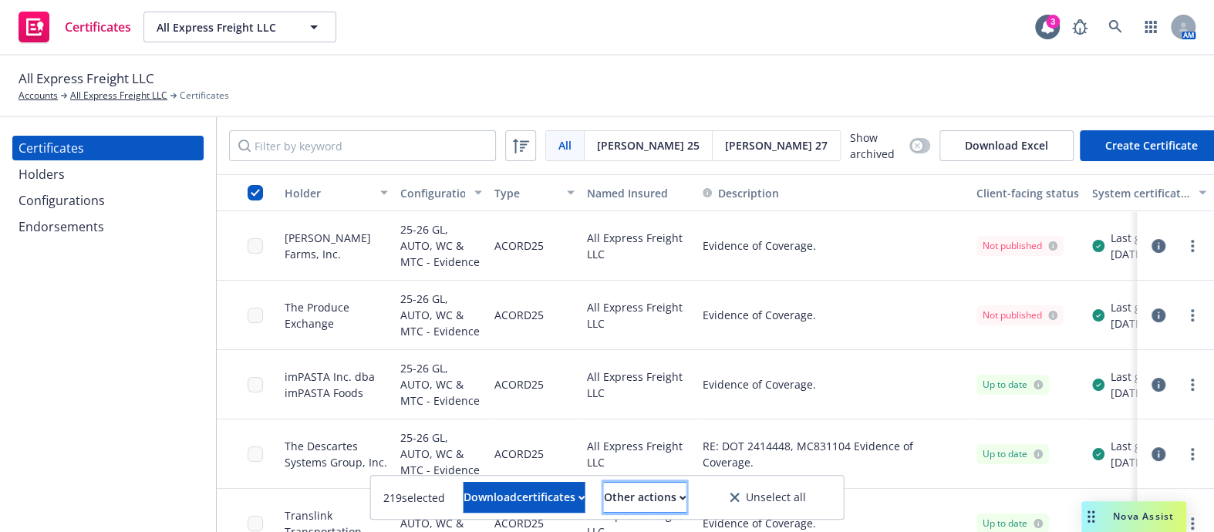
click at [663, 504] on div "Other actions" at bounding box center [645, 497] width 83 height 29
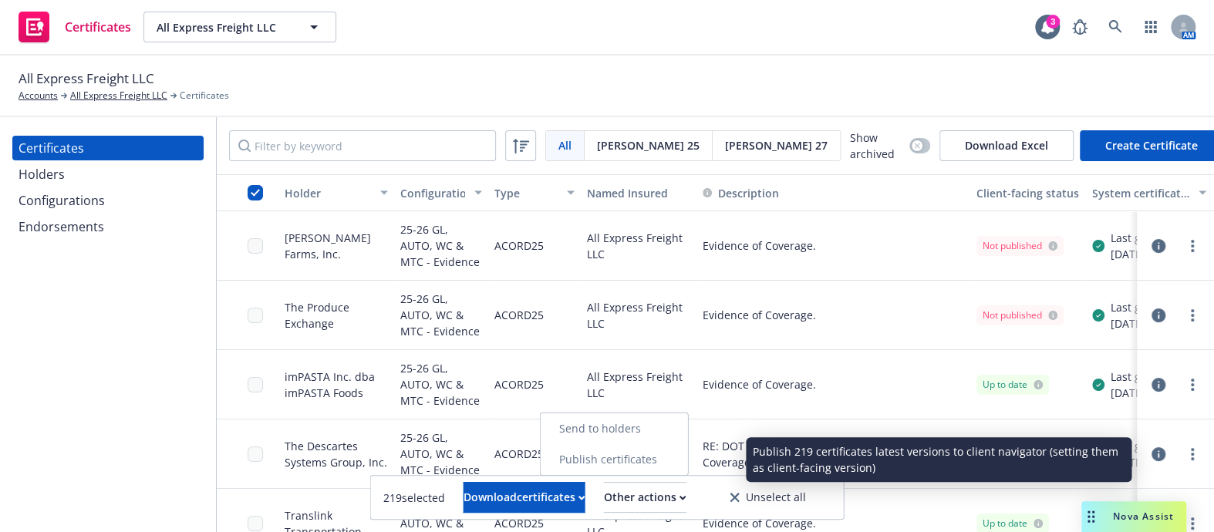
click at [653, 454] on link "Publish certificates" at bounding box center [614, 459] width 147 height 31
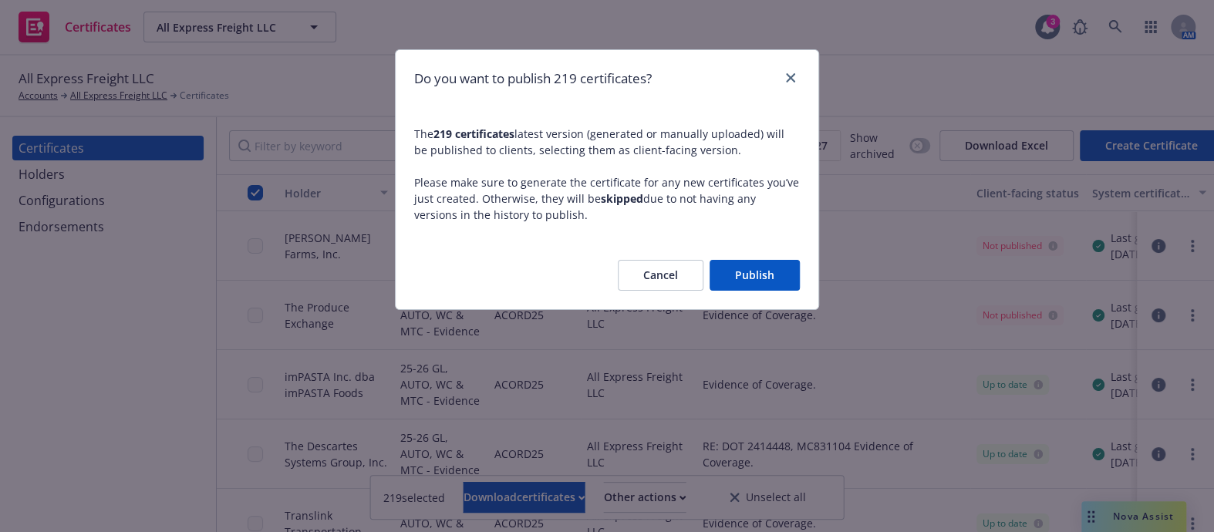
click at [745, 275] on button "Publish" at bounding box center [754, 275] width 90 height 31
